Goal: Find specific page/section: Find specific page/section

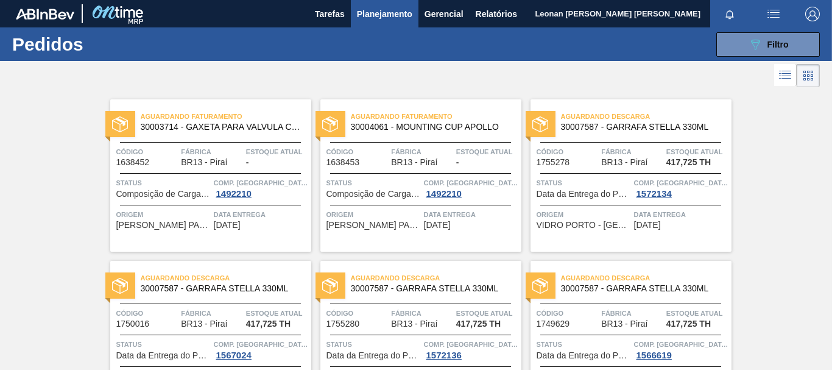
drag, startPoint x: 795, startPoint y: 44, endPoint x: 787, endPoint y: 71, distance: 28.1
click at [795, 45] on button "089F7B8B-B2A5-4AFE-B5C0-19BA573D28AC Filtro" at bounding box center [769, 44] width 104 height 24
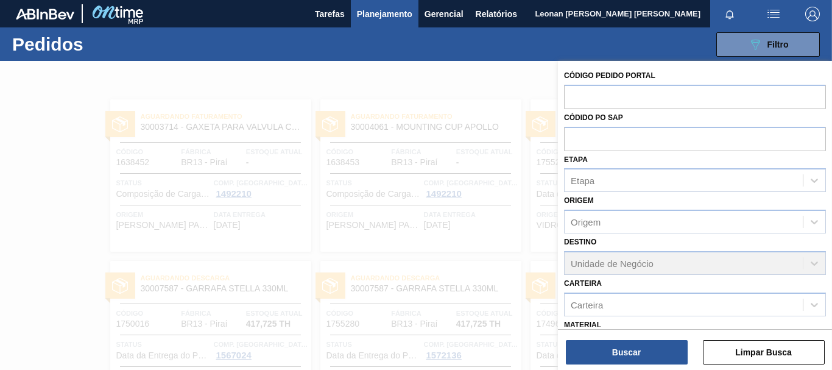
scroll to position [141, 0]
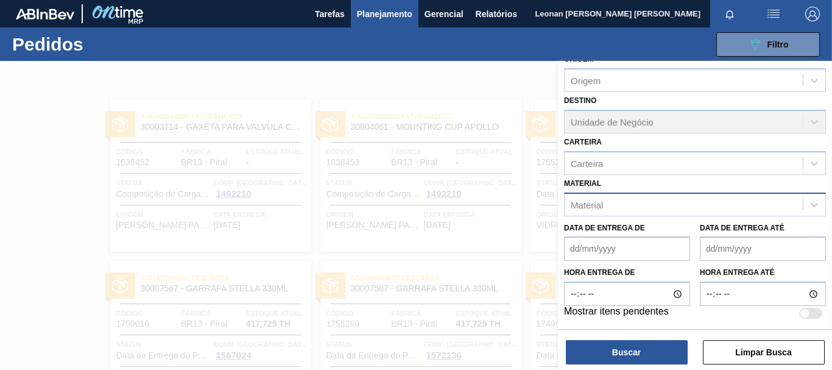
click at [634, 208] on div "Material" at bounding box center [684, 205] width 238 height 18
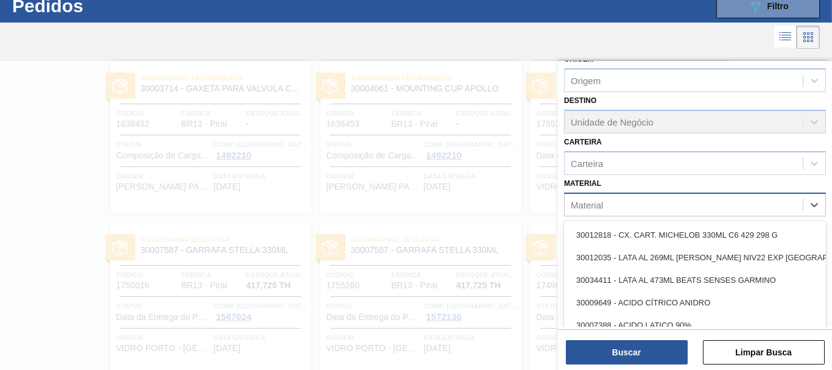
scroll to position [39, 0]
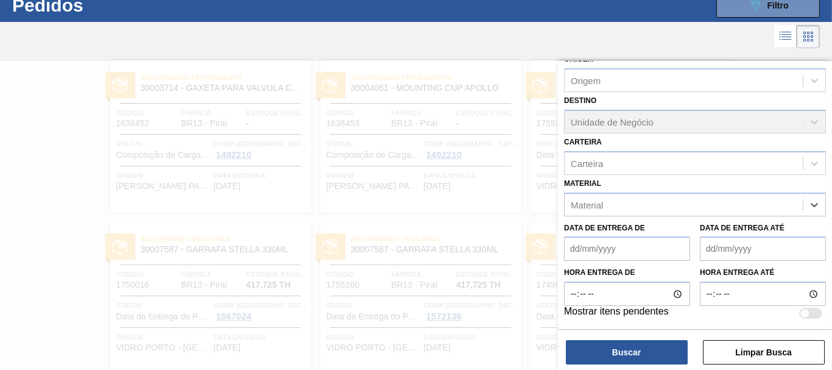
paste input "30003571"
type input "30003571"
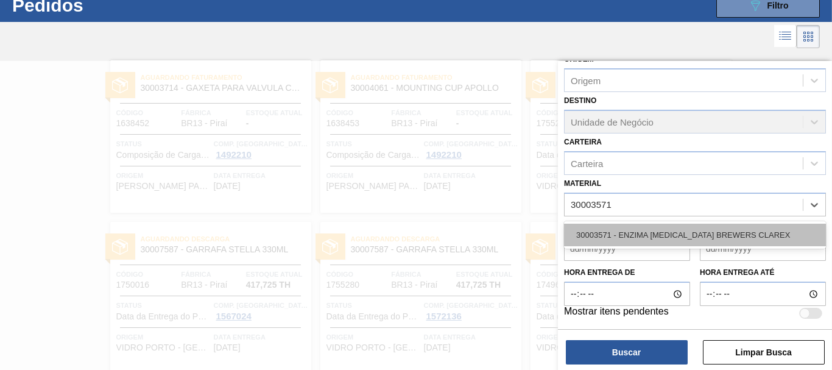
click at [719, 234] on div "30003571 - ENZIMA [MEDICAL_DATA] BREWERS CLAREX" at bounding box center [695, 235] width 262 height 23
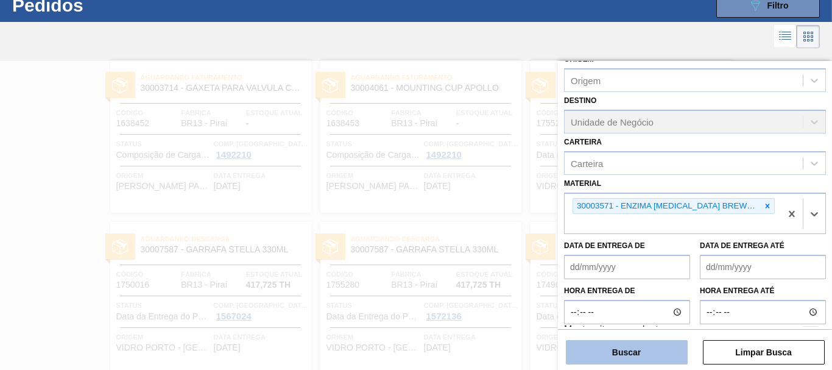
click at [657, 353] on button "Buscar" at bounding box center [627, 352] width 122 height 24
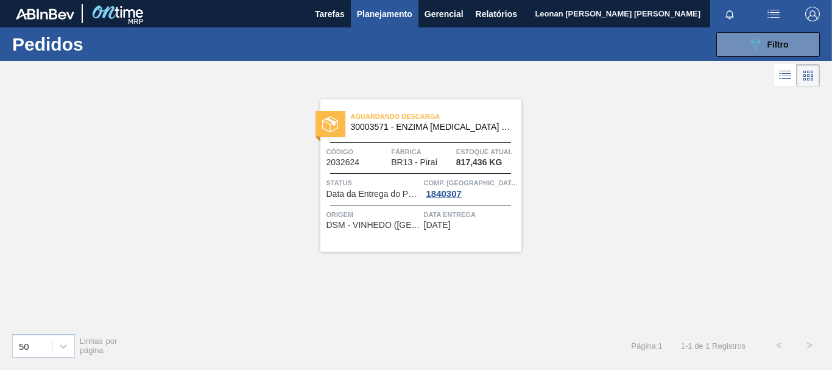
scroll to position [0, 0]
click at [798, 48] on button "089F7B8B-B2A5-4AFE-B5C0-19BA573D28AC Filtro" at bounding box center [769, 44] width 104 height 24
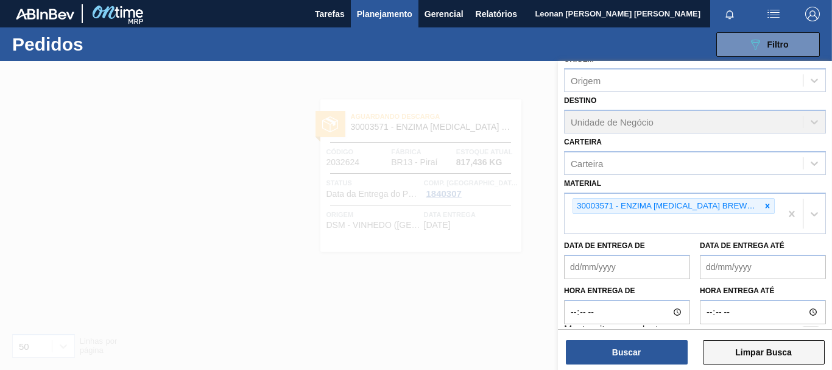
click at [787, 346] on button "Limpar Busca" at bounding box center [764, 352] width 122 height 24
